Goal: Transaction & Acquisition: Download file/media

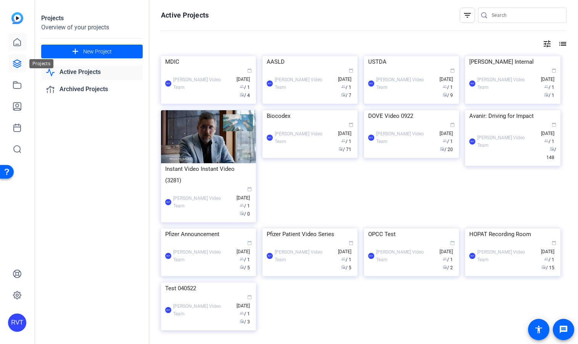
click at [20, 45] on icon at bounding box center [17, 42] width 7 height 7
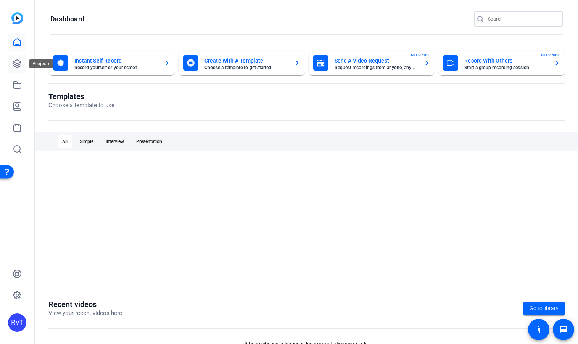
click at [19, 64] on icon at bounding box center [17, 64] width 8 height 8
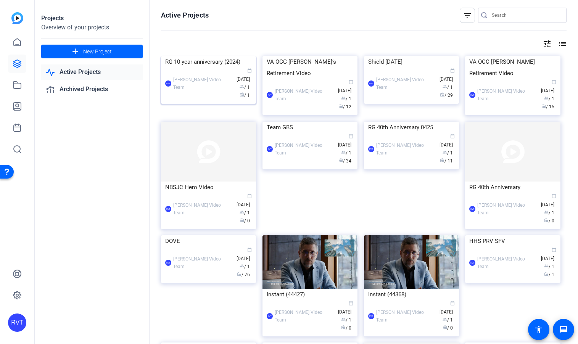
click at [197, 56] on img at bounding box center [208, 56] width 95 height 0
click at [203, 56] on img at bounding box center [208, 56] width 95 height 0
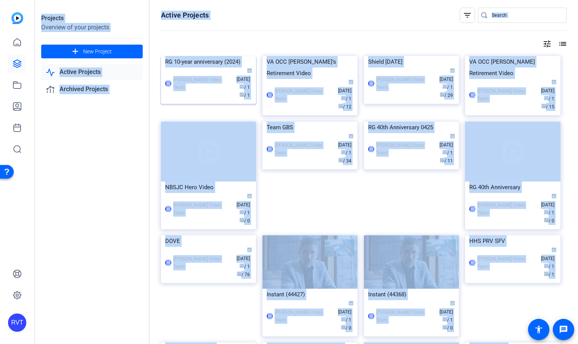
click at [203, 100] on div "Projects Overview of your projects add New Project Active Projects Archived Pro…" at bounding box center [306, 172] width 543 height 344
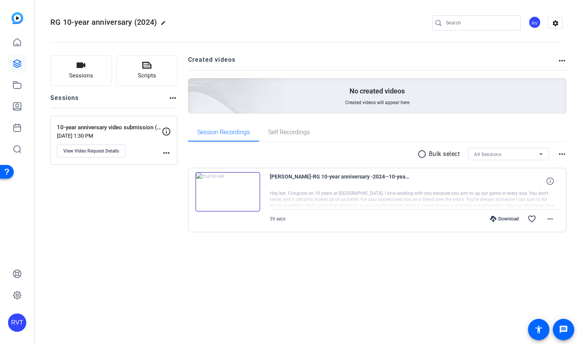
click at [148, 200] on div "Sessions Scripts Sessions more_horiz 10-year anniversary video submission (2024…" at bounding box center [113, 155] width 127 height 201
click at [550, 217] on mat-icon "more_horiz" at bounding box center [550, 218] width 9 height 9
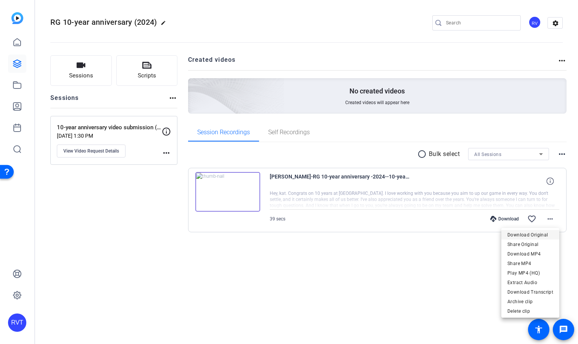
click at [530, 237] on span "Download Original" at bounding box center [531, 234] width 46 height 9
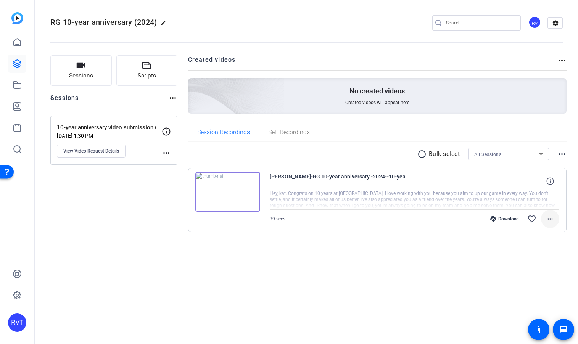
click at [549, 219] on mat-icon "more_horiz" at bounding box center [550, 218] width 9 height 9
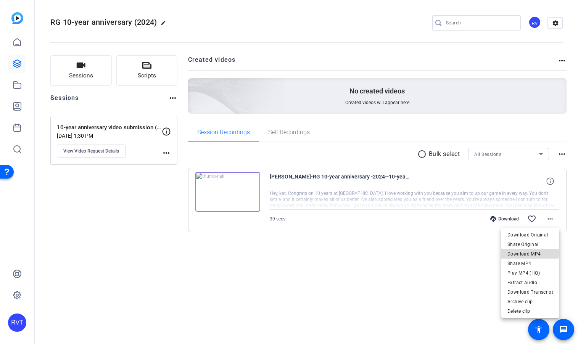
click at [529, 253] on span "Download MP4" at bounding box center [531, 254] width 46 height 9
